Goal: Task Accomplishment & Management: Manage account settings

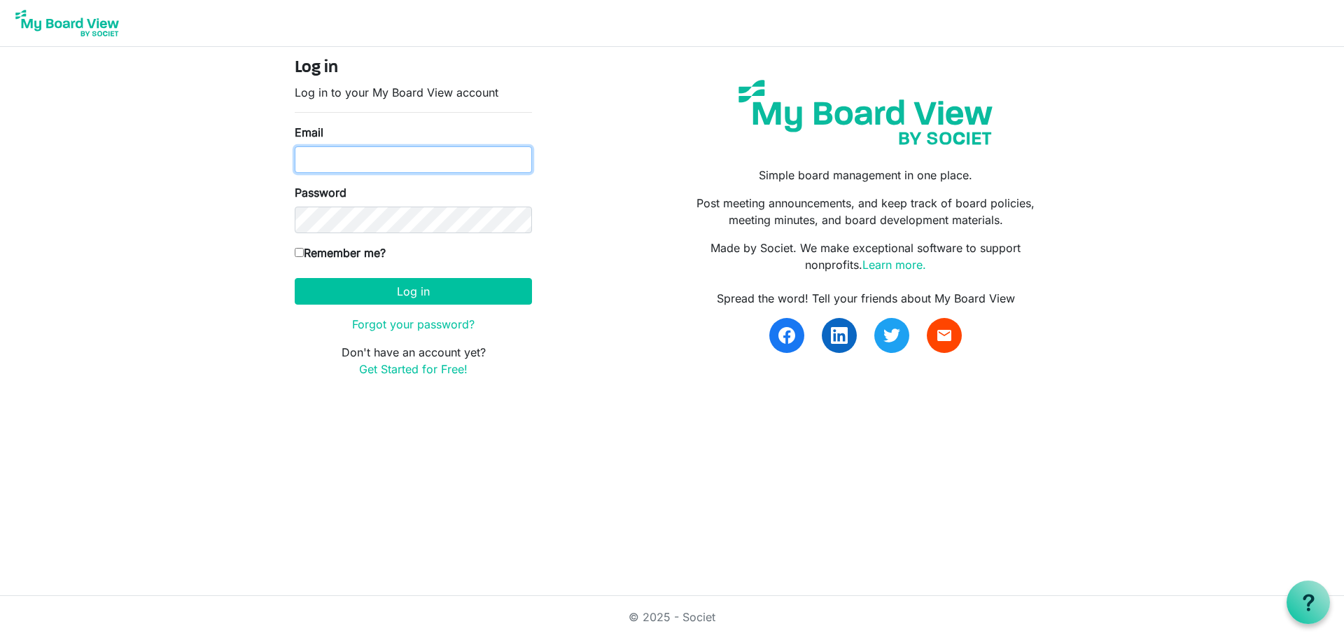
type input "joelynes@inclusionsk.com"
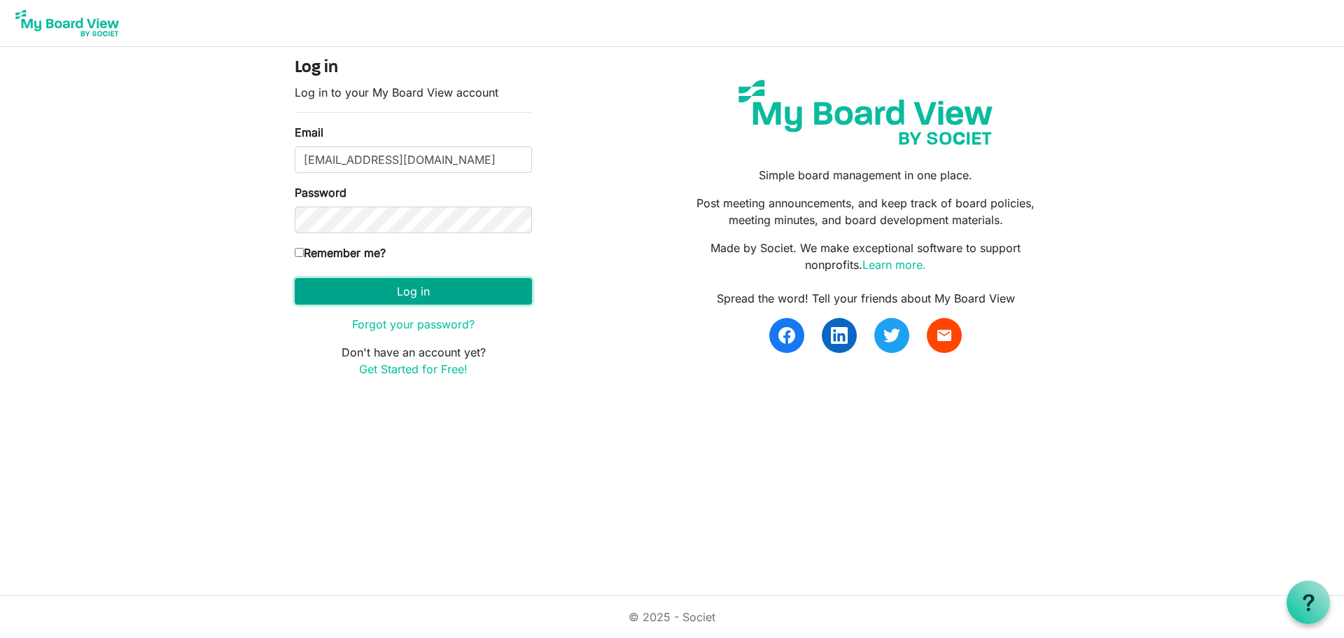
click at [453, 293] on button "Log in" at bounding box center [413, 291] width 237 height 27
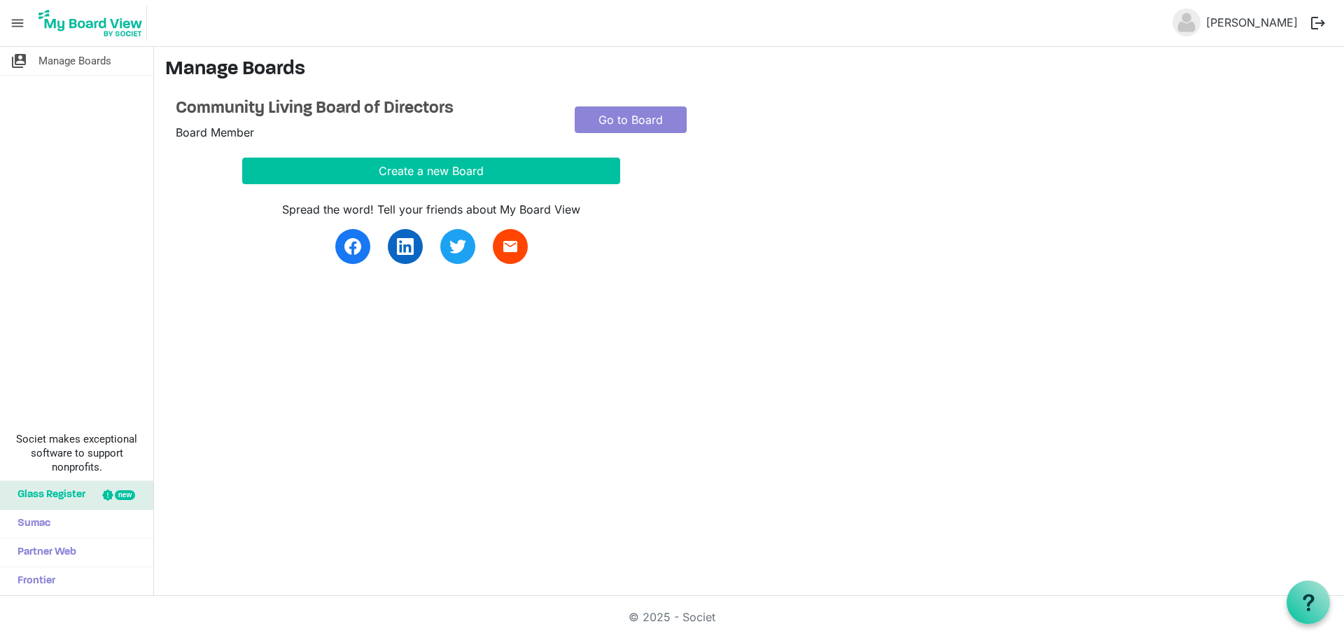
click at [1317, 18] on button "logout" at bounding box center [1318, 22] width 29 height 29
